Goal: Information Seeking & Learning: Understand process/instructions

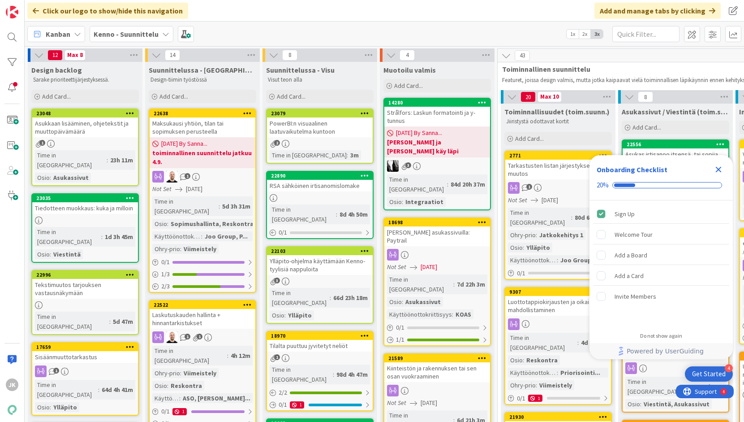
click at [721, 168] on icon "Close Checklist" at bounding box center [718, 169] width 11 height 11
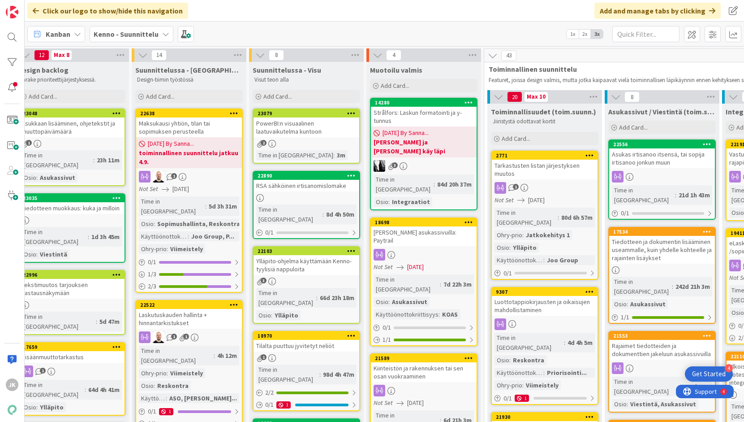
scroll to position [0, 15]
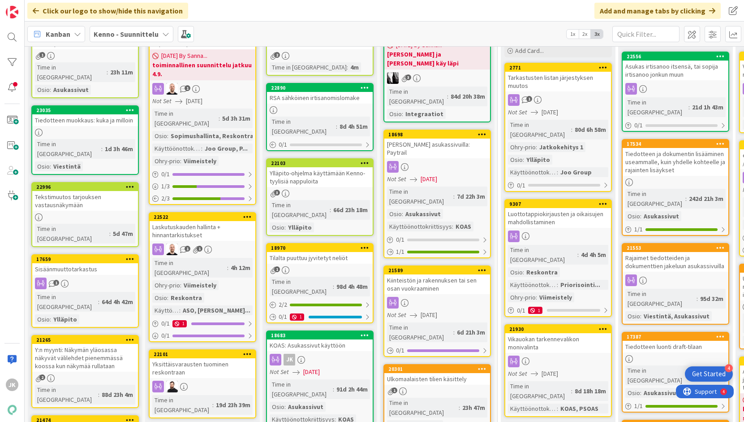
scroll to position [92, 0]
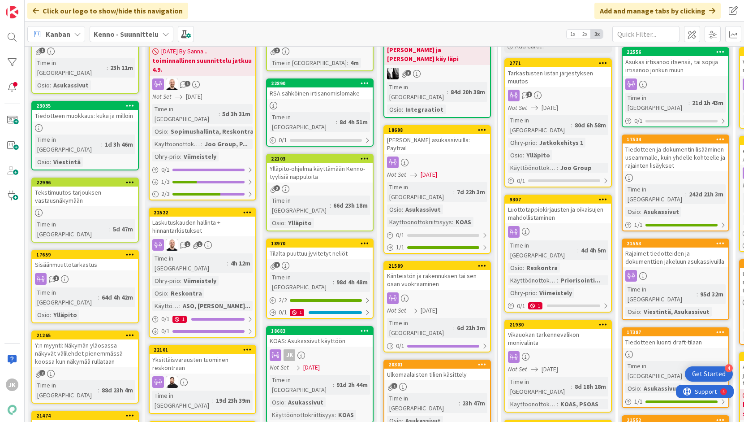
click at [317, 163] on div "Ylläpito-ohjelma käyttämään Kenno-tyylisiä nappuloita" at bounding box center [320, 173] width 106 height 20
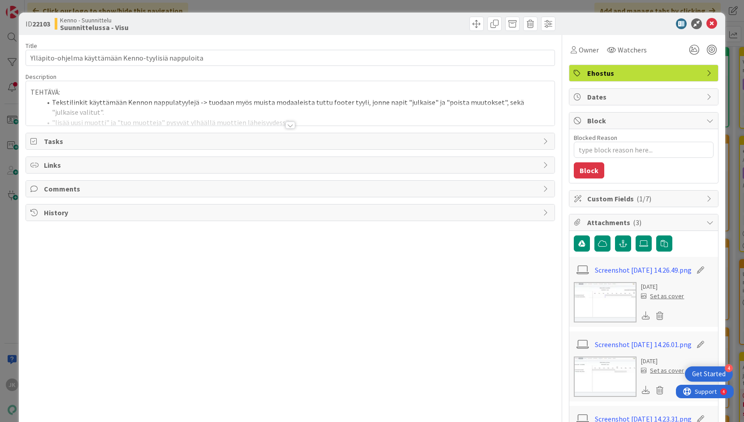
click at [289, 125] on div at bounding box center [290, 124] width 10 height 7
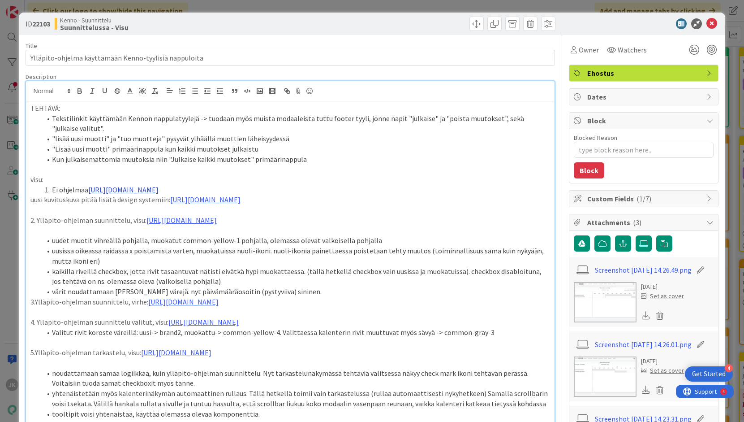
click at [159, 189] on link "[URL][DOMAIN_NAME]" at bounding box center [123, 189] width 70 height 9
click at [271, 205] on link "[URL][DOMAIN_NAME]" at bounding box center [291, 207] width 61 height 12
click at [244, 257] on li "uusissa oikeassa raidassa x poistamista varten, muokatuissa nuoli-ikoni. nuoli-…" at bounding box center [295, 256] width 509 height 20
click at [217, 221] on link "[URL][DOMAIN_NAME]" at bounding box center [181, 219] width 70 height 9
click at [243, 246] on link "[URL][DOMAIN_NAME]" at bounding box center [245, 248] width 61 height 12
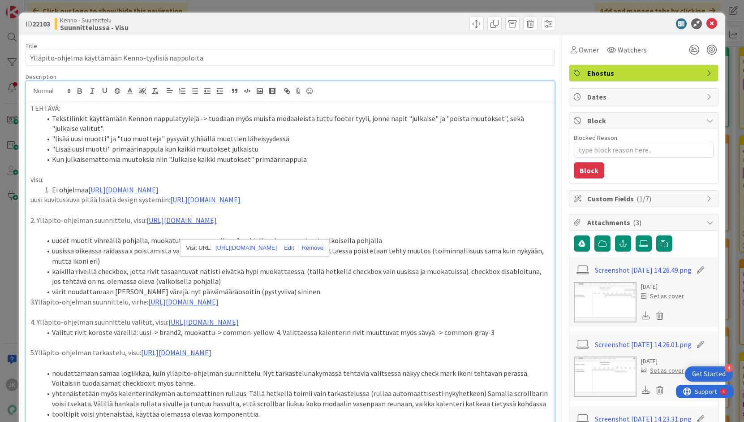
click at [83, 283] on li "kaikilla riveillä checkbox, jotta rivit tasaantuvat nätisti eivätkä hypi muokat…" at bounding box center [295, 276] width 509 height 20
click at [102, 260] on li "uusissa oikeassa raidassa x poistamista varten, muokatuissa nuoli-ikoni. nuoli-…" at bounding box center [295, 256] width 509 height 20
type textarea "x"
click at [206, 297] on li "värit noudattamaan [PERSON_NAME] värejä. nyt päivämääräosoitin (pystyviiva) sin…" at bounding box center [295, 291] width 509 height 10
click at [170, 297] on li "värit noudattamaan [PERSON_NAME] värejä. nyt päivämäärä osoitin (pystyviiva) si…" at bounding box center [295, 291] width 509 height 10
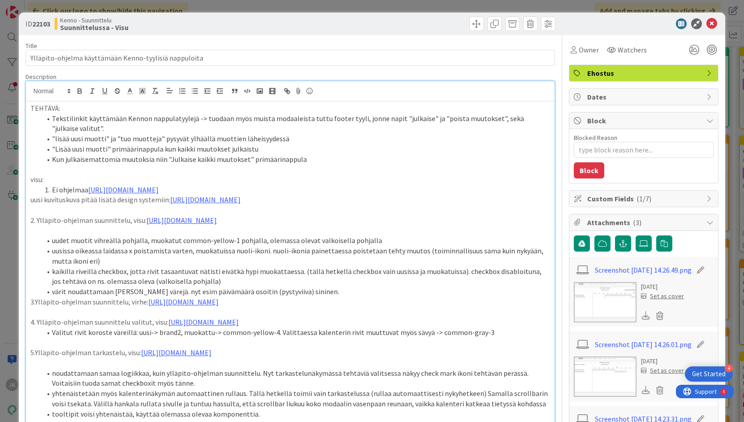
click at [319, 286] on li "kaikilla riveillä checkbox, jotta rivit tasaantuvat nätisti eivätkä hypi muokat…" at bounding box center [295, 276] width 509 height 20
click at [323, 297] on li "värit noudattamaan [PERSON_NAME] värejä. nyt esim päivämäärä osoitin (pystyviiv…" at bounding box center [295, 291] width 509 height 10
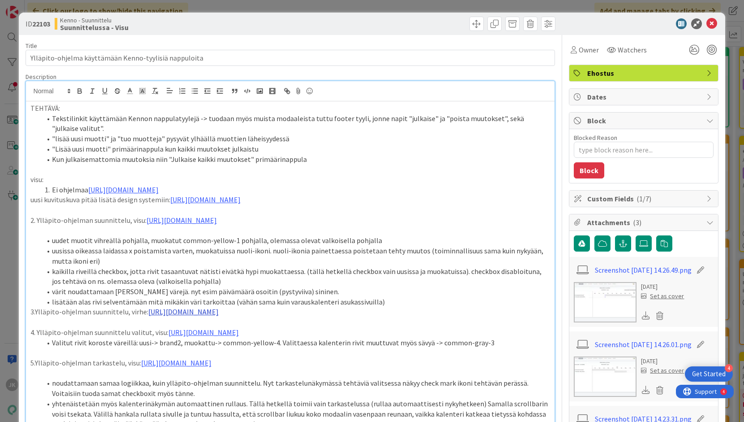
click at [159, 316] on link "[URL][DOMAIN_NAME]" at bounding box center [183, 311] width 70 height 9
click at [249, 348] on link "[URL][DOMAIN_NAME]" at bounding box center [246, 350] width 61 height 12
click at [143, 317] on p "3.Ylläpito-ohjelman suunnittelu, virhe: [URL][DOMAIN_NAME]" at bounding box center [290, 311] width 520 height 10
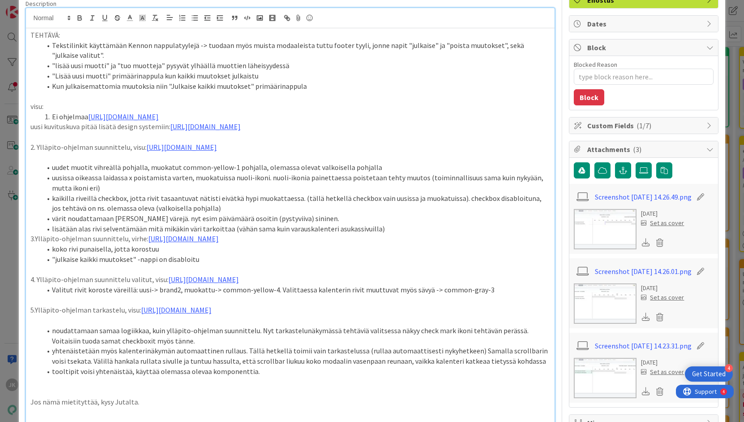
scroll to position [83, 0]
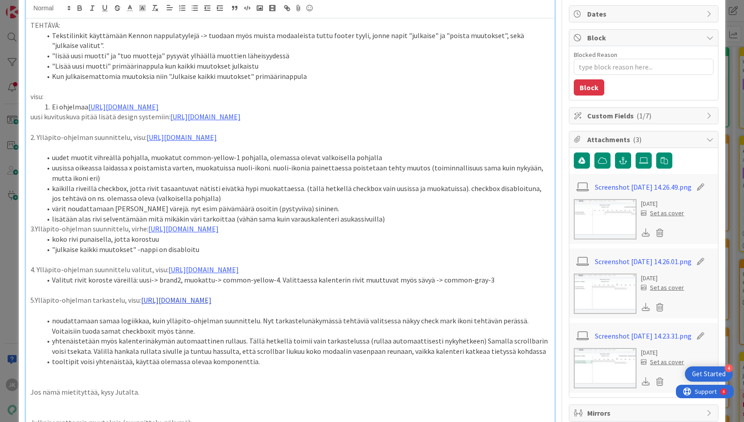
click at [153, 304] on link "[URL][DOMAIN_NAME]" at bounding box center [176, 299] width 70 height 9
click at [220, 360] on link "[URL][DOMAIN_NAME]" at bounding box center [242, 358] width 61 height 12
drag, startPoint x: 132, startPoint y: 342, endPoint x: 138, endPoint y: 332, distance: 12.0
click at [138, 305] on p "5.Ylläpito-ohjelman tarkastelu, visu: [URL][DOMAIN_NAME]" at bounding box center [290, 300] width 520 height 10
click at [160, 304] on link "[URL][DOMAIN_NAME]" at bounding box center [176, 299] width 70 height 9
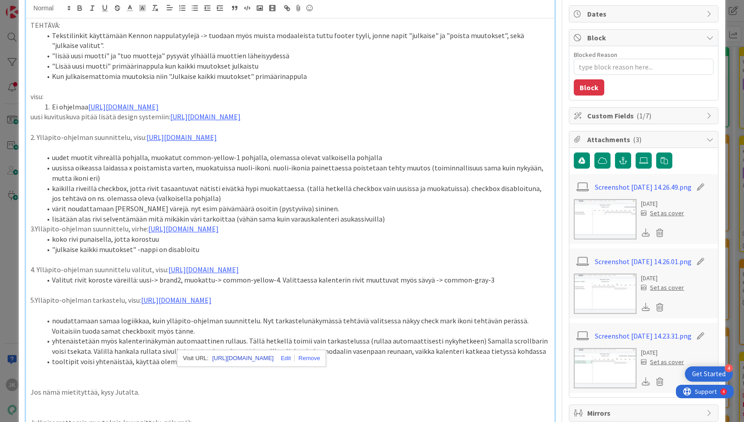
click at [237, 357] on link "[URL][DOMAIN_NAME]" at bounding box center [242, 358] width 61 height 12
click at [88, 336] on li "noudattamaan samaa logiikkaa, kuin ylläpito-ohjelman suunnittelu. Nyt tarkastel…" at bounding box center [295, 325] width 509 height 20
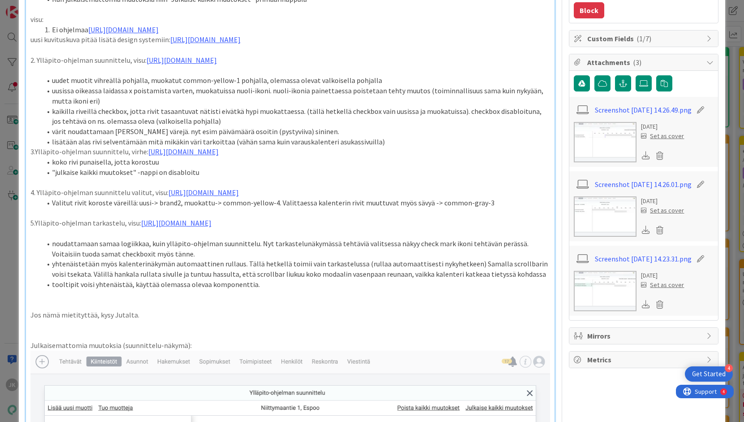
scroll to position [164, 0]
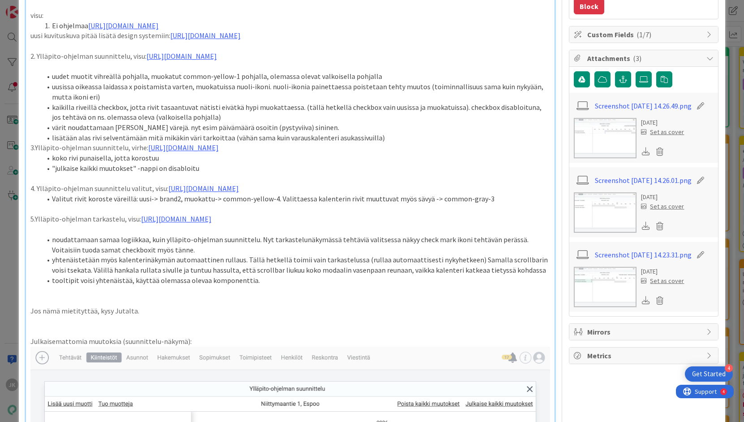
click at [374, 254] on li "noudattamaan samaa logiikkaa, kuin ylläpito-ohjelman suunnittelu. Nyt tarkastel…" at bounding box center [295, 244] width 509 height 20
click at [441, 254] on li "noudattamaan samaa logiikkaa, kuin ylläpito-ohjelman suunnittelu. Nyt tarkastel…" at bounding box center [295, 244] width 509 height 20
click at [509, 275] on li "yhtenäistetään myös kalenterinäkymän automaattinen rullaus. Tällä hetkellä toim…" at bounding box center [295, 264] width 509 height 20
click at [340, 275] on li "yhtenäistetään myös kalenterinäkymän automaattinen rullaus. Tällä hetkellä toim…" at bounding box center [295, 264] width 509 height 20
click at [313, 275] on li "yhtenäistetään myös kalenterinäkymän automaattinen rullaus. Tällä hetkellä toim…" at bounding box center [295, 264] width 509 height 20
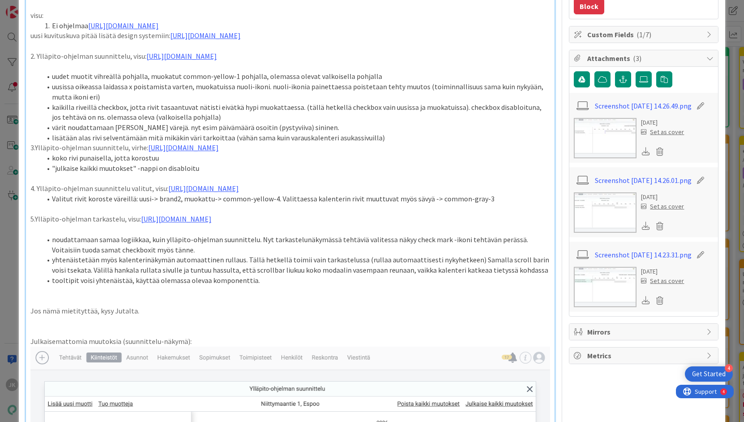
click at [316, 285] on li "tooltipit voisi yhtenäistää, käyttää olemassa olevaa komponenttia." at bounding box center [295, 280] width 509 height 10
click at [526, 275] on li "yhtenäistetään myös kalenterinäkymän automaattinen rullaus. Tällä hetkellä toim…" at bounding box center [295, 264] width 509 height 20
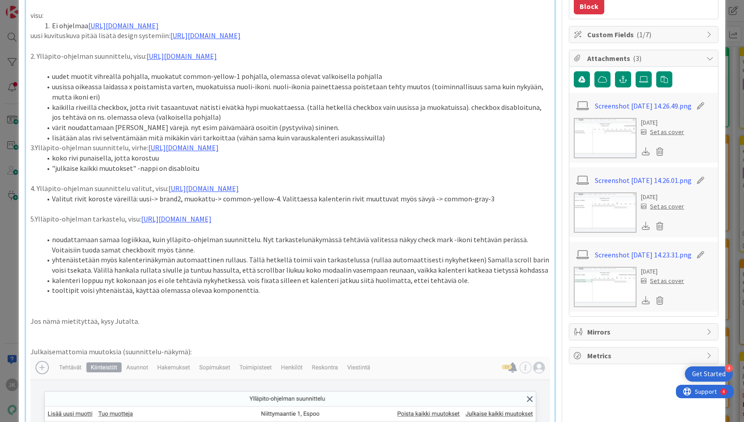
click at [356, 295] on li "tooltipit voisi yhtenäistää, käyttää olemassa olevaa komponenttia." at bounding box center [295, 290] width 509 height 10
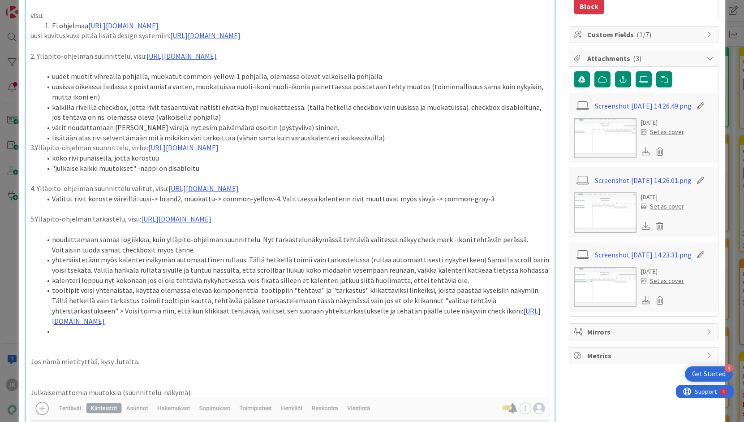
click at [320, 325] on link "[URL][DOMAIN_NAME]" at bounding box center [296, 315] width 489 height 19
click at [287, 375] on link "[URL][DOMAIN_NAME]" at bounding box center [256, 379] width 61 height 12
click at [431, 326] on li "tooltipit voisi yhtenäistää, käyttää olemassa olevaa komponenttia. tootippiin "…" at bounding box center [295, 305] width 509 height 41
click at [261, 326] on li "tooltipit voisi yhtenäistää, käyttää olemassa olevaa komponenttia. tootippiin "…" at bounding box center [295, 305] width 509 height 41
click at [238, 326] on li "tooltipit voisi yhtenäistää, käyttää olemassa olevaa komponenttia. tooltippiin …" at bounding box center [295, 305] width 509 height 41
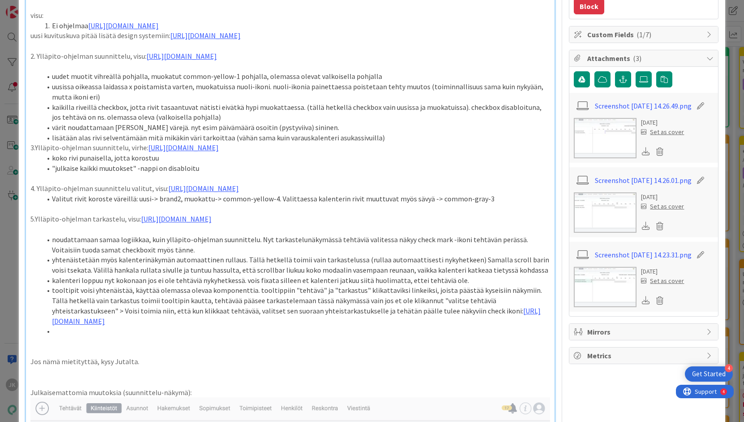
click at [461, 326] on li "tooltipit voisi yhtenäistää, käyttää olemassa olevaa komponenttia. tooltippiin …" at bounding box center [295, 305] width 509 height 41
drag, startPoint x: 492, startPoint y: 331, endPoint x: 470, endPoint y: 330, distance: 22.4
click at [470, 326] on li "tooltipit voisi yhtenäistää, käyttää olemassa olevaa komponenttia. tooltippiin …" at bounding box center [295, 305] width 509 height 41
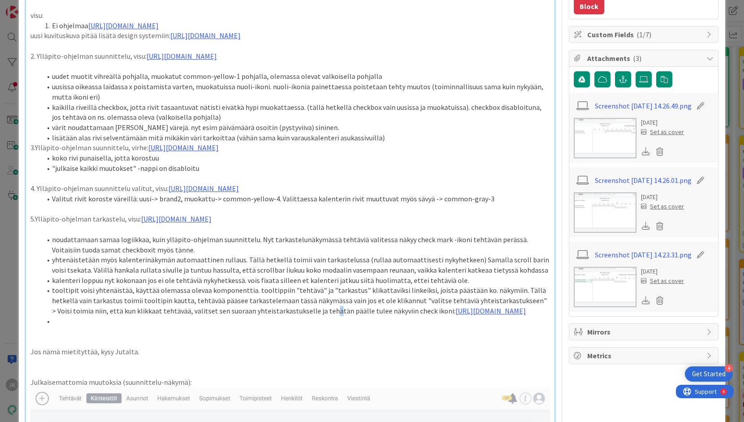
click at [285, 315] on li "tooltipit voisi yhtenäistää, käyttää olemassa olevaa komponenttia. tooltippiin …" at bounding box center [295, 300] width 509 height 30
click at [401, 315] on li "tooltipit voisi yhtenäistää, käyttää olemassa olevaa komponenttia. tooltippiin …" at bounding box center [295, 300] width 509 height 30
click at [74, 326] on li at bounding box center [295, 321] width 509 height 10
click at [158, 326] on li "myös tähän näkymään lisätään värit näkyviin" at bounding box center [295, 321] width 509 height 10
click at [247, 326] on li "myös tähän näkymään lisätään eri värien merkitykset näkyviin" at bounding box center [295, 321] width 509 height 10
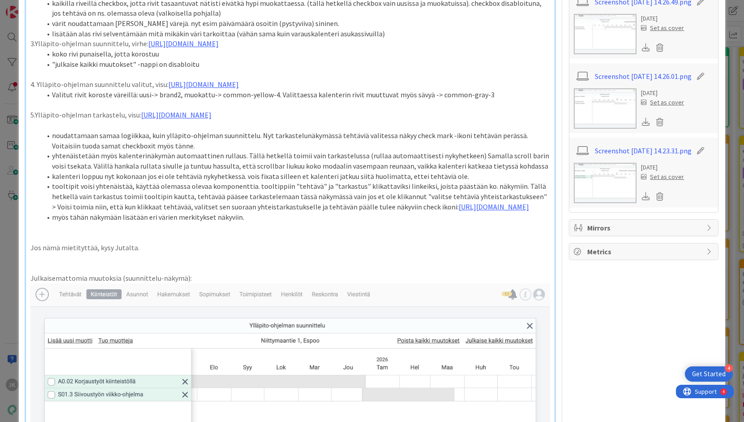
scroll to position [267, 0]
click at [203, 254] on p "Jos nämä mietityttää, kysy Jutalta." at bounding box center [290, 249] width 520 height 10
click at [200, 254] on p "Jos nämä mietityttää, kysy Jutalta." at bounding box center [290, 249] width 520 height 10
click at [253, 224] on li "myös tähän näkymään lisätään eri värien merkitykset näkyviin." at bounding box center [295, 218] width 509 height 10
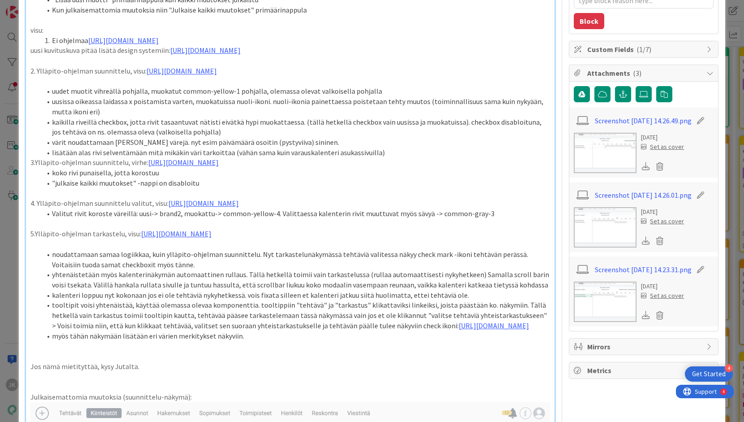
scroll to position [152, 0]
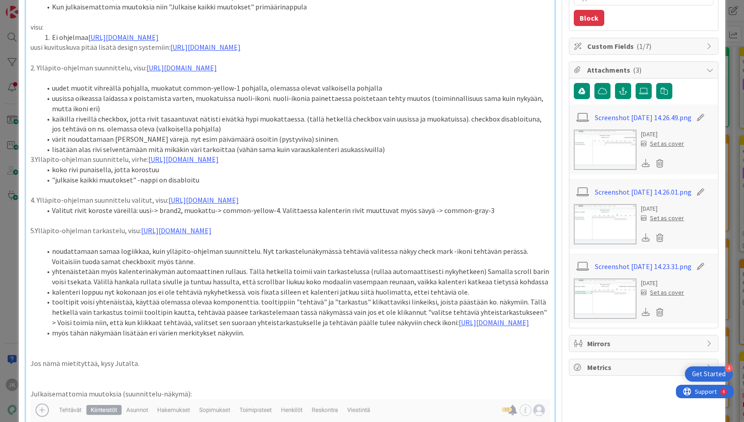
click at [328, 144] on li "värit noudattamaan [PERSON_NAME] värejä. nyt esim päivämäärä osoitin (pystyviiv…" at bounding box center [295, 139] width 509 height 10
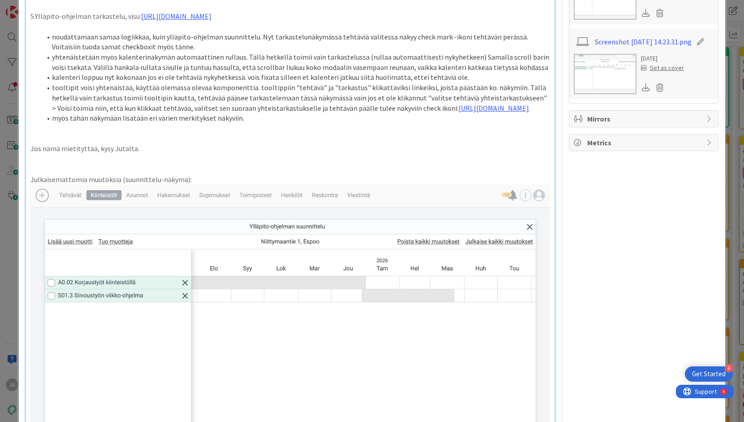
scroll to position [379, 0]
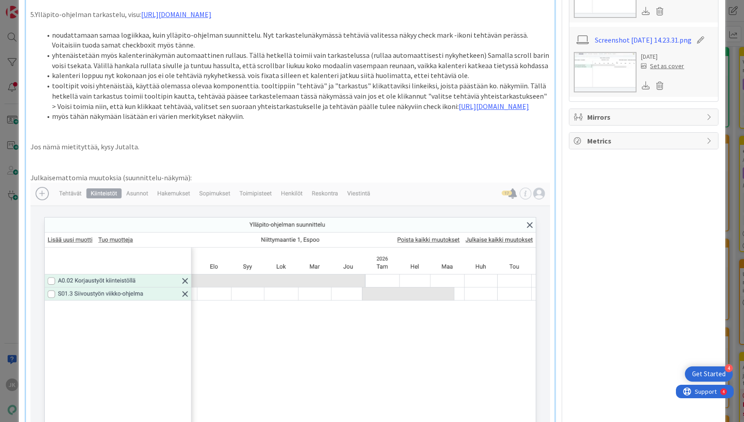
click at [123, 152] on p "Jos nämä mietityttää, kysy Jutalta." at bounding box center [290, 147] width 520 height 10
drag, startPoint x: 139, startPoint y: 198, endPoint x: 8, endPoint y: 200, distance: 131.7
click at [8, 200] on div "ID 22103 Kenno - Suunnittelu Suunnittelussa - Visu Title 53 / 128 Ylläpito-ohje…" at bounding box center [372, 211] width 744 height 422
click at [283, 152] on p "Tässä on aika paljon kaikkea, jos tuntuu sekavalta, niin voidaan jutella näistä…" at bounding box center [290, 147] width 520 height 10
click at [262, 152] on p "Tässä on aika paljon kaikkea, jos tuntuu sekavalta, niin voidaan jutella näistä…" at bounding box center [290, 147] width 520 height 10
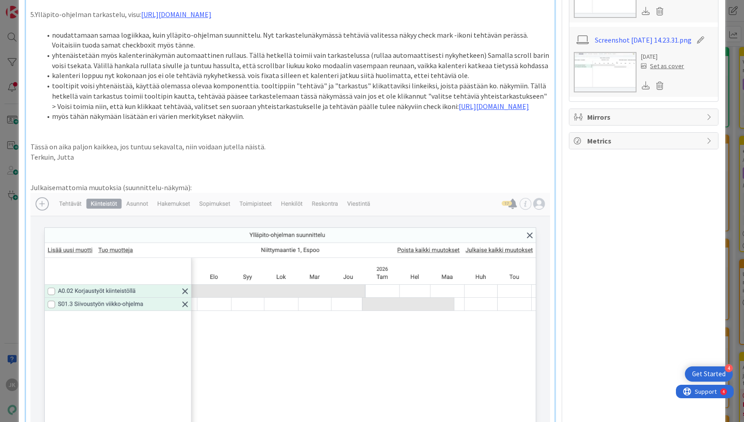
click at [48, 152] on p "Tässä on aika paljon kaikkea, jos tuntuu sekavalta, niin voidaan jutella näistä." at bounding box center [290, 147] width 520 height 10
click at [153, 152] on p "Tässä näkymässä on aika paljon kaikkea, jos tuntuu sekavalta, niin voidaan jute…" at bounding box center [290, 147] width 520 height 10
click at [173, 162] on p "Terkuin, Jutta" at bounding box center [290, 157] width 520 height 10
type textarea "x"
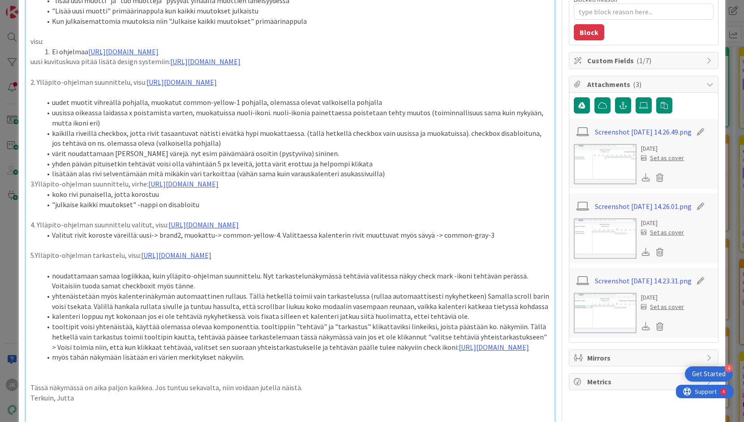
scroll to position [0, 0]
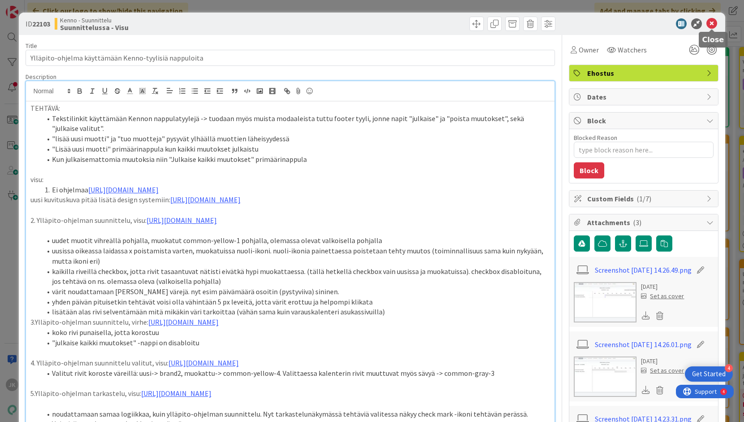
click at [714, 22] on icon at bounding box center [711, 23] width 11 height 11
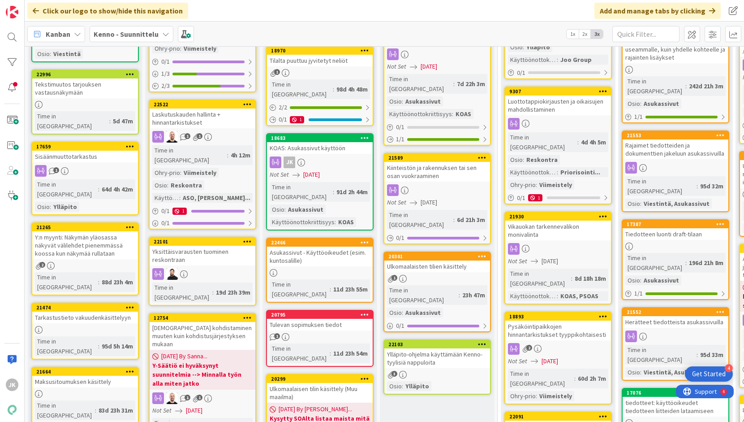
scroll to position [284, 0]
